Goal: Task Accomplishment & Management: Complete application form

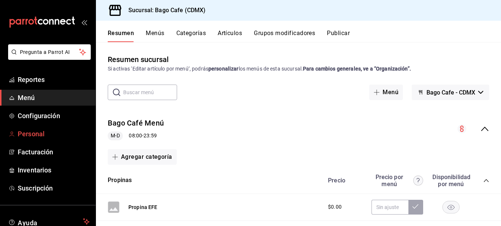
click at [37, 137] on span "Personal" at bounding box center [54, 134] width 72 height 10
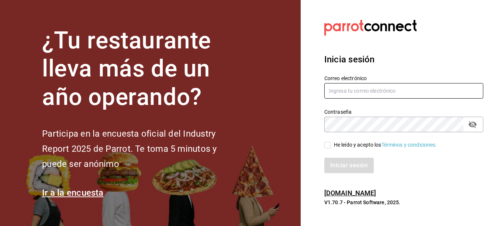
type input "[EMAIL_ADDRESS][DOMAIN_NAME]"
click at [329, 146] on input "He leído y acepto los Términos y condiciones." at bounding box center [328, 145] width 7 height 7
checkbox input "true"
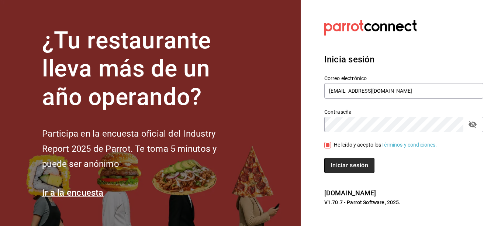
click at [343, 169] on button "Iniciar sesión" at bounding box center [350, 166] width 50 height 16
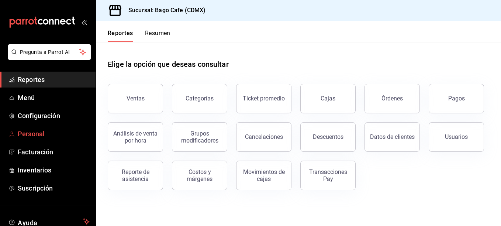
click at [37, 132] on span "Personal" at bounding box center [54, 134] width 72 height 10
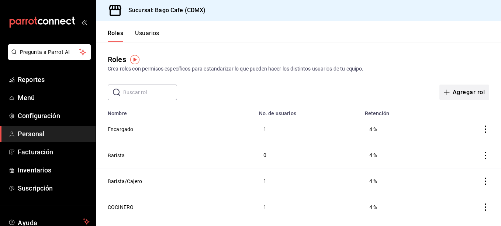
click at [454, 91] on button "Agregar rol" at bounding box center [465, 93] width 50 height 16
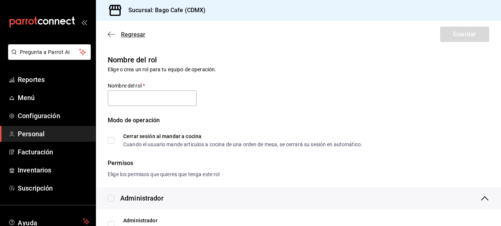
click at [111, 33] on icon "button" at bounding box center [111, 34] width 7 height 7
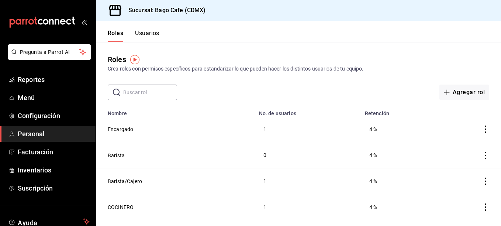
click at [145, 35] on button "Usuarios" at bounding box center [147, 36] width 24 height 13
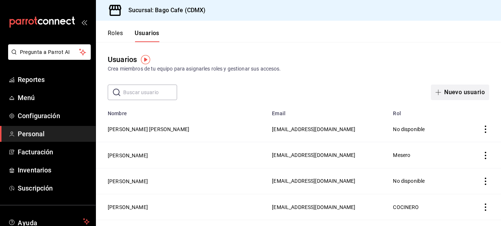
click at [459, 95] on button "Nuevo usuario" at bounding box center [460, 93] width 58 height 16
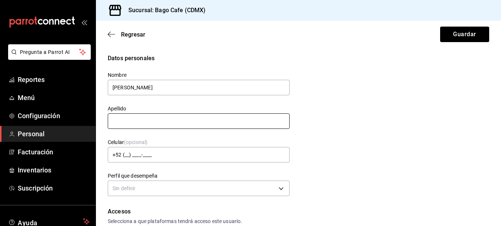
type input "Jonathan Axel"
click at [150, 115] on input "text" at bounding box center [199, 121] width 182 height 16
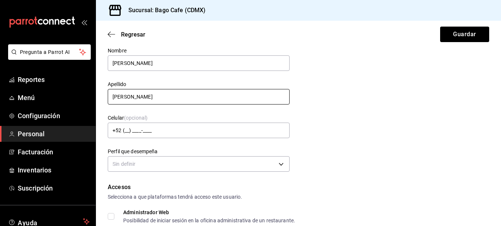
scroll to position [37, 0]
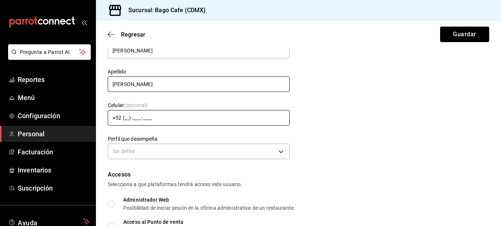
type input "Lovera Resendiz"
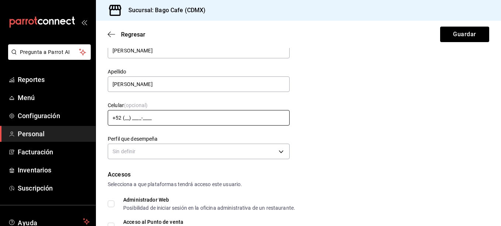
click at [124, 117] on input "+52 (__) ____-____" at bounding box center [199, 118] width 182 height 16
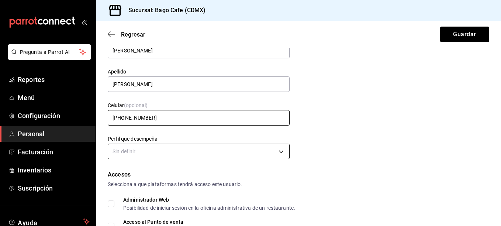
type input "+52 (55) 7836-1609"
click at [159, 144] on body "Pregunta a Parrot AI Reportes Menú Configuración Personal Facturación Inventari…" at bounding box center [250, 113] width 501 height 226
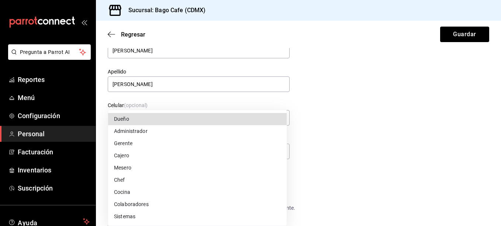
click at [130, 170] on li "Mesero" at bounding box center [197, 168] width 179 height 12
type input "WAITER"
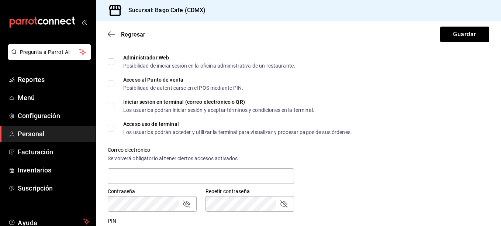
scroll to position [258, 0]
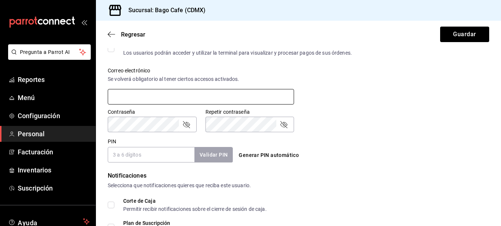
click at [172, 101] on input "text" at bounding box center [201, 97] width 186 height 16
type input "jhonathan@fakemail.com"
click at [157, 159] on input "PIN" at bounding box center [151, 155] width 87 height 16
type input "2325"
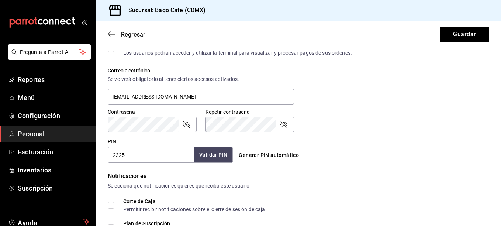
click at [225, 155] on button "Validar PIN" at bounding box center [213, 155] width 39 height 16
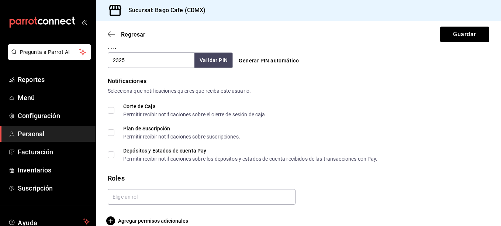
scroll to position [364, 0]
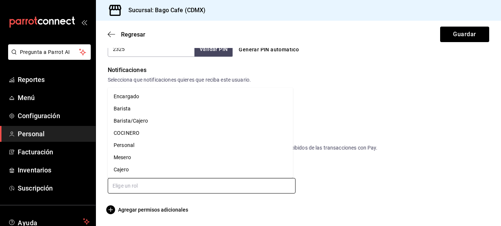
click at [178, 187] on input "text" at bounding box center [202, 186] width 188 height 16
click at [159, 150] on li "Personal" at bounding box center [200, 145] width 185 height 12
click at [149, 185] on input "text" at bounding box center [202, 186] width 188 height 16
click at [142, 147] on li "Mesero" at bounding box center [200, 145] width 185 height 12
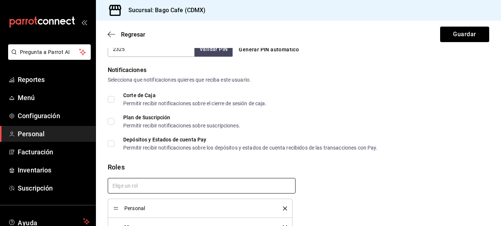
checkbox input "true"
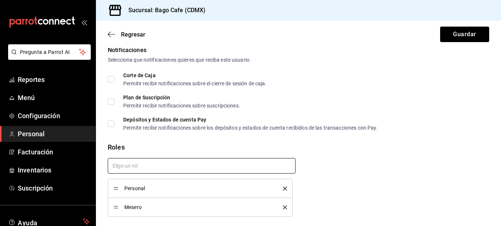
scroll to position [401, 0]
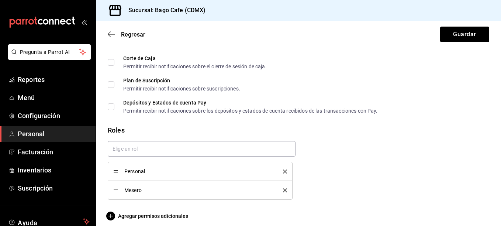
click at [283, 172] on icon "delete" at bounding box center [285, 171] width 4 height 4
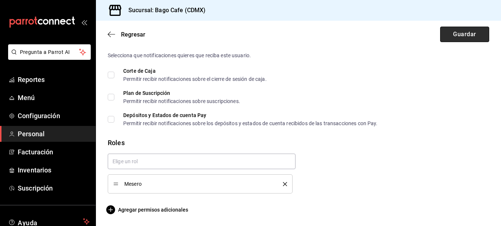
click at [449, 36] on button "Guardar" at bounding box center [464, 35] width 49 height 16
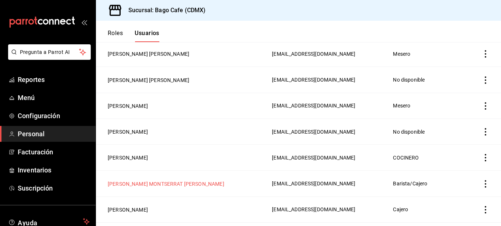
scroll to position [72, 0]
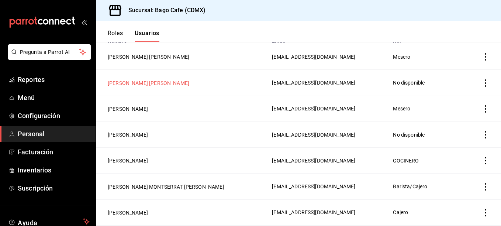
click at [141, 82] on button "MARIA JOSE POLO GARCIA" at bounding box center [149, 82] width 82 height 7
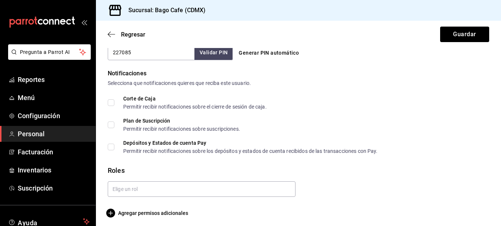
scroll to position [364, 0]
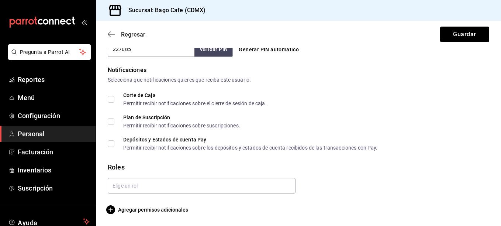
click at [114, 34] on icon "button" at bounding box center [111, 34] width 7 height 0
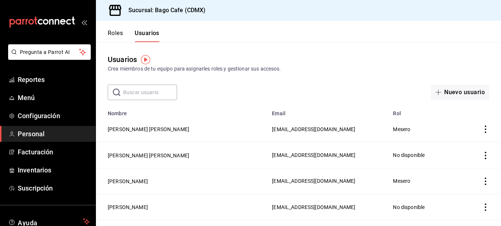
click at [143, 125] on td "Jonathan Axel Lovera Resendiz" at bounding box center [182, 129] width 172 height 26
click at [143, 128] on button "Jonathan Axel Lovera Resendiz" at bounding box center [149, 129] width 82 height 7
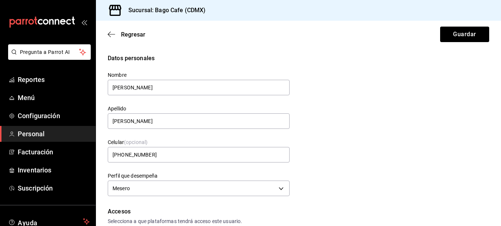
drag, startPoint x: 160, startPoint y: 86, endPoint x: 101, endPoint y: 85, distance: 59.1
click at [101, 85] on div "Nombre Jonathan Axel" at bounding box center [194, 80] width 191 height 34
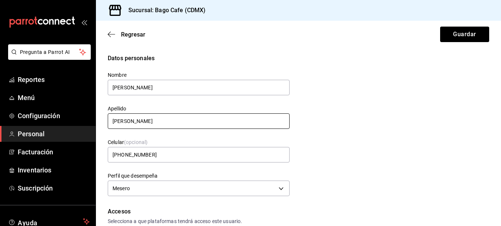
type input "JONATHAN AXEL"
drag, startPoint x: 262, startPoint y: 119, endPoint x: 37, endPoint y: 113, distance: 225.6
click at [38, 115] on div "Pregunta a Parrot AI Reportes Menú Configuración Personal Facturación Inventari…" at bounding box center [250, 113] width 501 height 226
type input "LOVERA RESENDIZ"
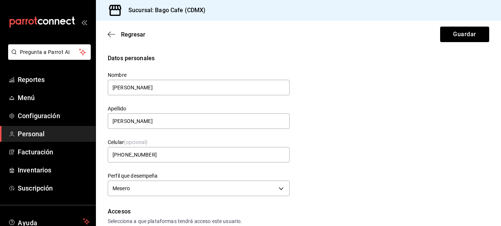
click at [329, 158] on div "Datos personales Nombre JONATHAN AXEL Apellido LOVERA RESENDIZ Celular (opciona…" at bounding box center [299, 126] width 382 height 144
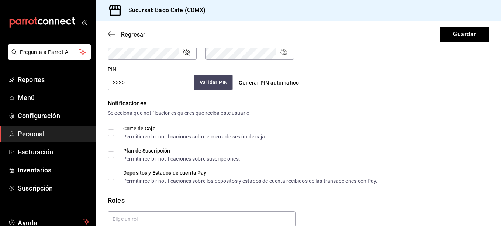
scroll to position [388, 0]
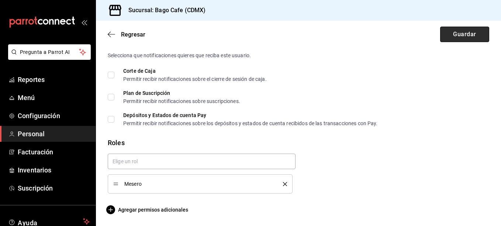
click at [456, 38] on button "Guardar" at bounding box center [464, 35] width 49 height 16
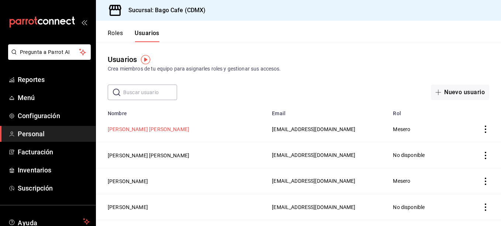
click at [156, 127] on button "JONATHAN AXEL LOVERA RESENDIZ" at bounding box center [149, 129] width 82 height 7
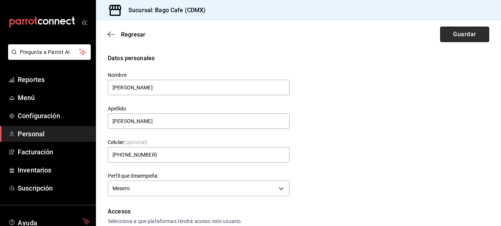
click at [450, 36] on button "Guardar" at bounding box center [464, 35] width 49 height 16
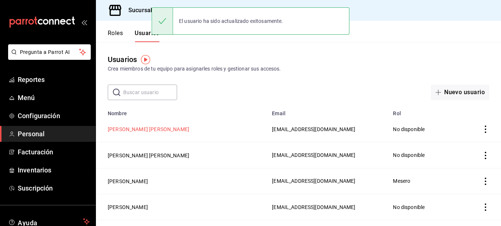
click at [172, 128] on button "JONATHAN AXEL LOVERA RESENDIZ" at bounding box center [149, 129] width 82 height 7
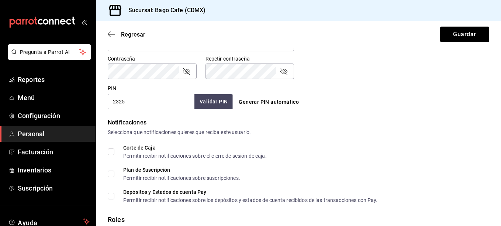
scroll to position [364, 0]
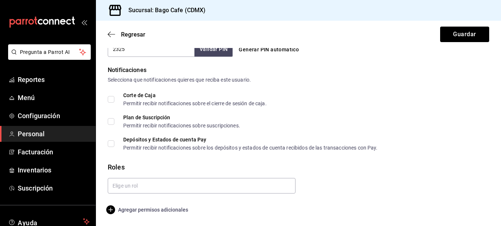
click at [159, 209] on span "Agregar permisos adicionales" at bounding box center [148, 209] width 80 height 9
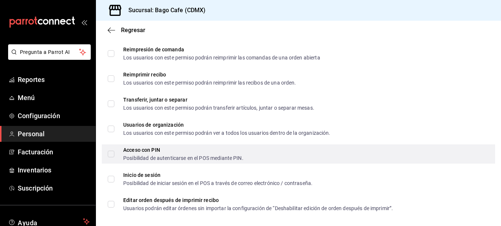
scroll to position [1125, 0]
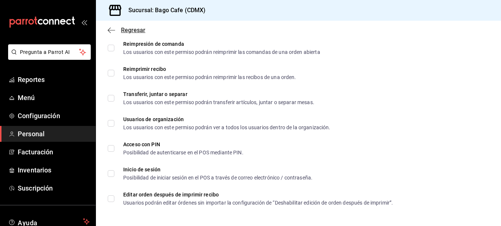
click at [113, 27] on icon "button" at bounding box center [111, 30] width 7 height 7
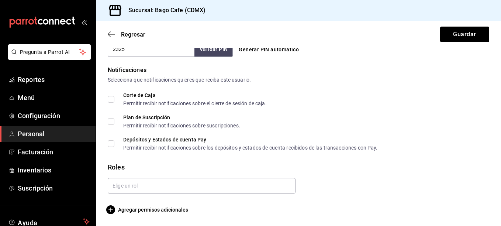
scroll to position [364, 0]
click at [112, 33] on icon "button" at bounding box center [111, 34] width 7 height 7
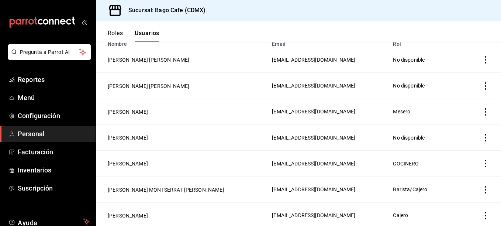
scroll to position [74, 0]
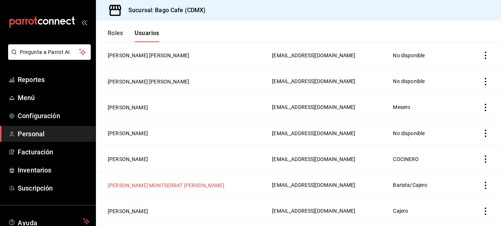
click at [144, 183] on button "MICHELLE MONTSERRAT ROSETE MONTES" at bounding box center [166, 185] width 117 height 7
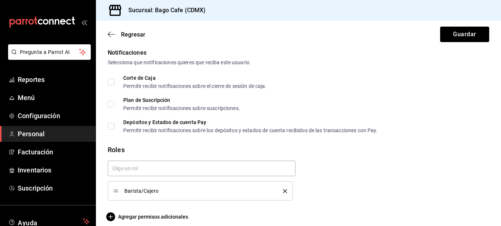
scroll to position [388, 0]
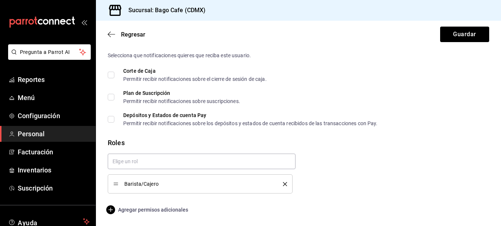
click at [167, 207] on span "Agregar permisos adicionales" at bounding box center [148, 209] width 80 height 9
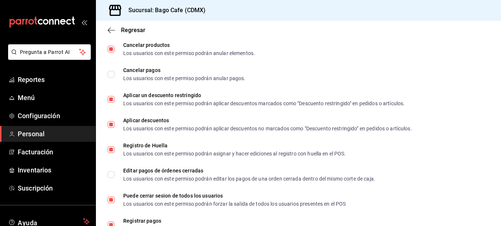
scroll to position [960, 0]
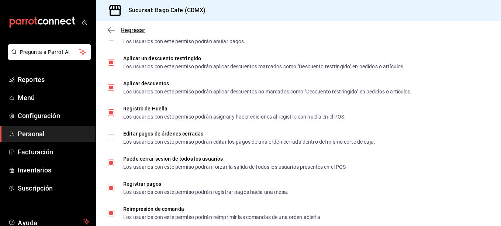
click at [116, 27] on span "Regresar" at bounding box center [127, 30] width 38 height 7
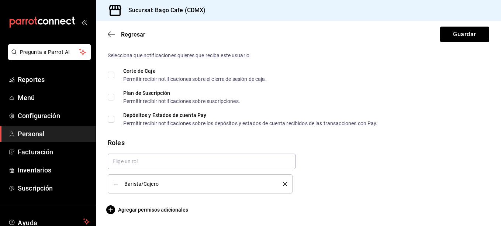
scroll to position [388, 0]
click at [116, 33] on span "Regresar" at bounding box center [127, 34] width 38 height 7
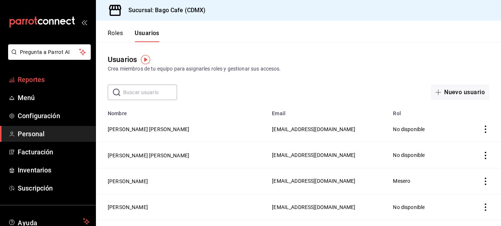
click at [25, 79] on span "Reportes" at bounding box center [54, 80] width 72 height 10
